Goal: Task Accomplishment & Management: Manage account settings

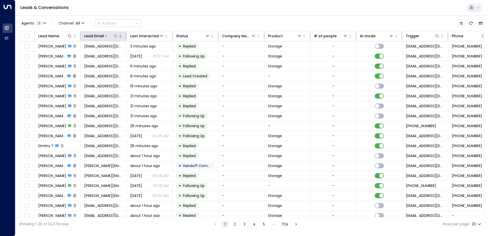
click at [116, 37] on icon at bounding box center [115, 36] width 4 height 4
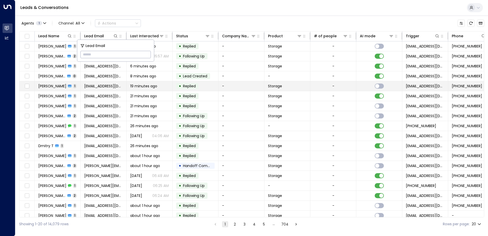
type input "**********"
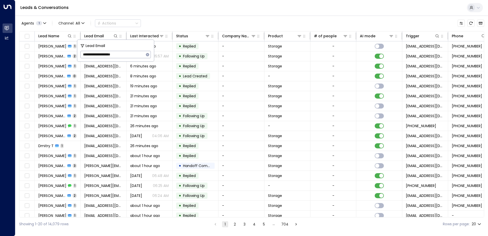
click at [161, 15] on div "Leads & Conversations" at bounding box center [251, 8] width 472 height 16
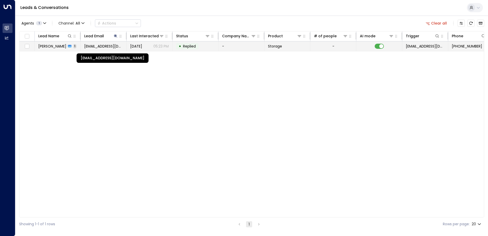
click at [104, 47] on span "[EMAIL_ADDRESS][DOMAIN_NAME]" at bounding box center [103, 46] width 39 height 5
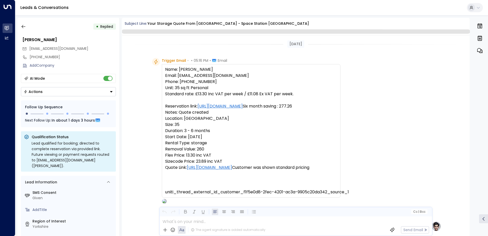
scroll to position [192, 0]
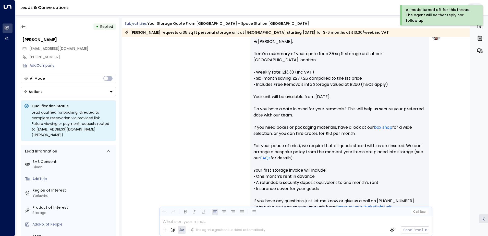
click at [110, 91] on icon "Button group with a nested menu" at bounding box center [111, 91] width 3 height 1
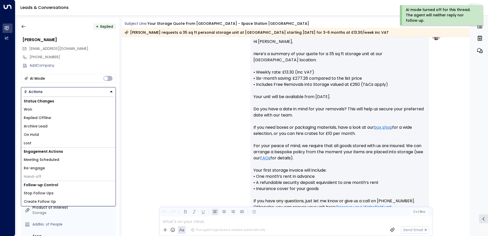
click at [61, 121] on li "Replied Offline" at bounding box center [68, 117] width 94 height 8
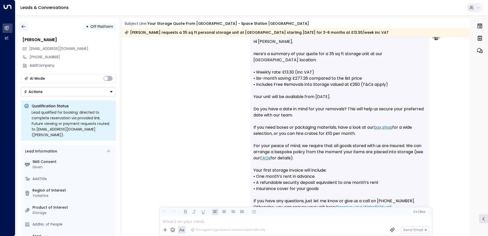
click at [25, 29] on icon "button" at bounding box center [23, 26] width 5 height 5
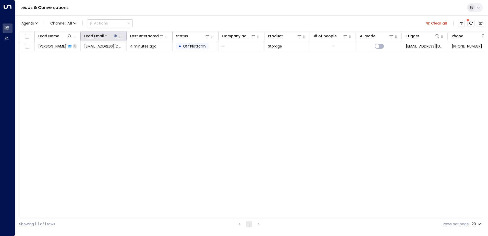
click at [116, 35] on icon at bounding box center [115, 36] width 4 height 4
click at [148, 55] on icon "button" at bounding box center [147, 54] width 3 height 3
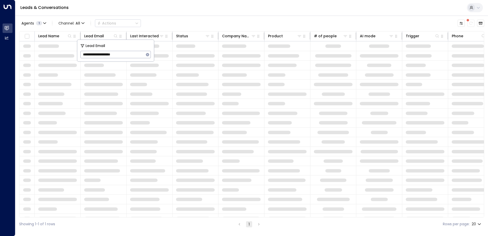
click at [141, 11] on div "Leads & Conversations" at bounding box center [251, 8] width 472 height 16
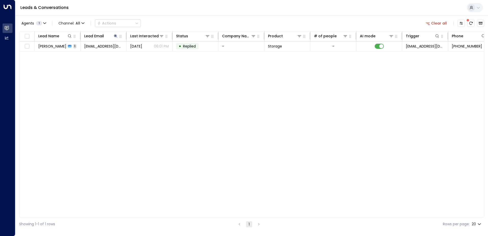
click at [58, 48] on span "[PERSON_NAME]" at bounding box center [52, 46] width 28 height 5
